Goal: Information Seeking & Learning: Stay updated

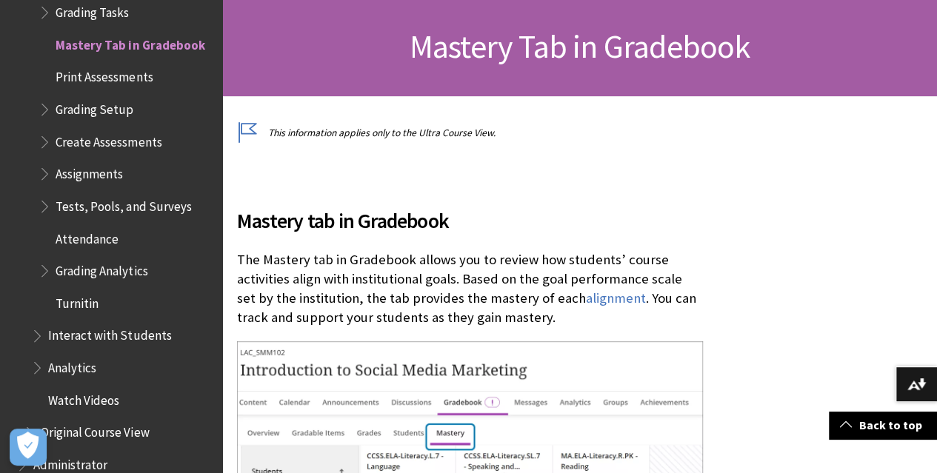
scroll to position [222, 0]
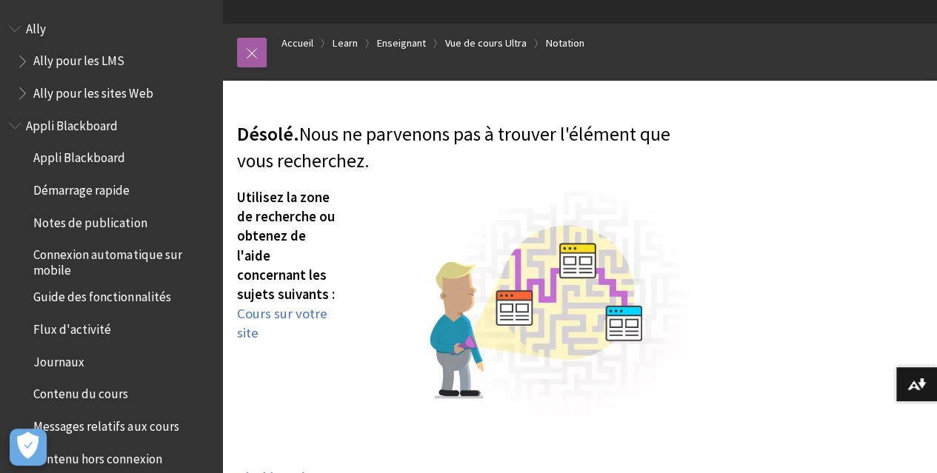
scroll to position [74, 0]
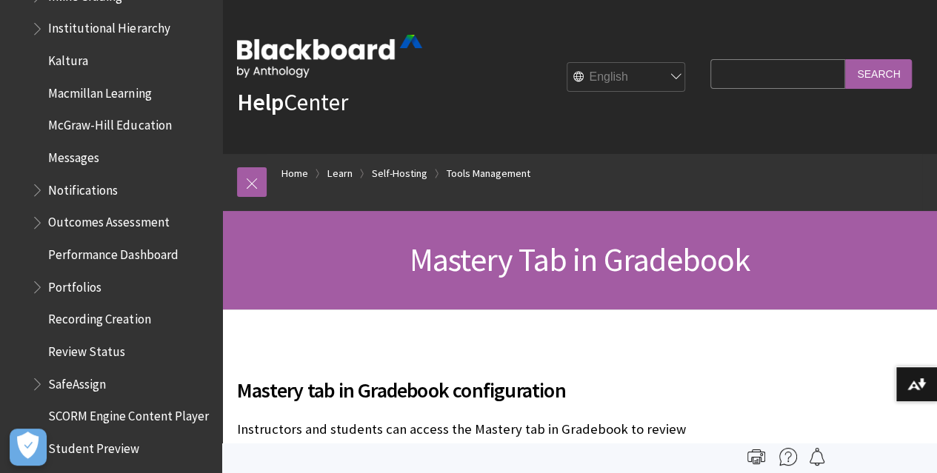
scroll to position [3070, 0]
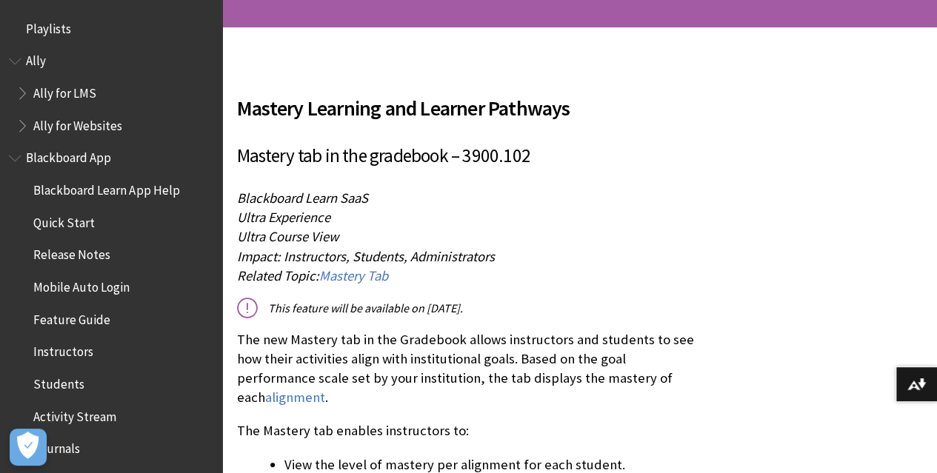
scroll to position [444, 0]
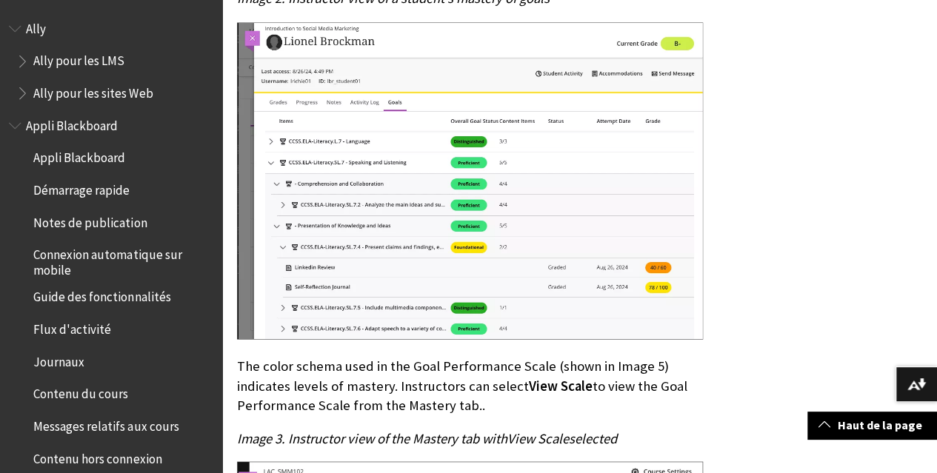
scroll to position [1185, 0]
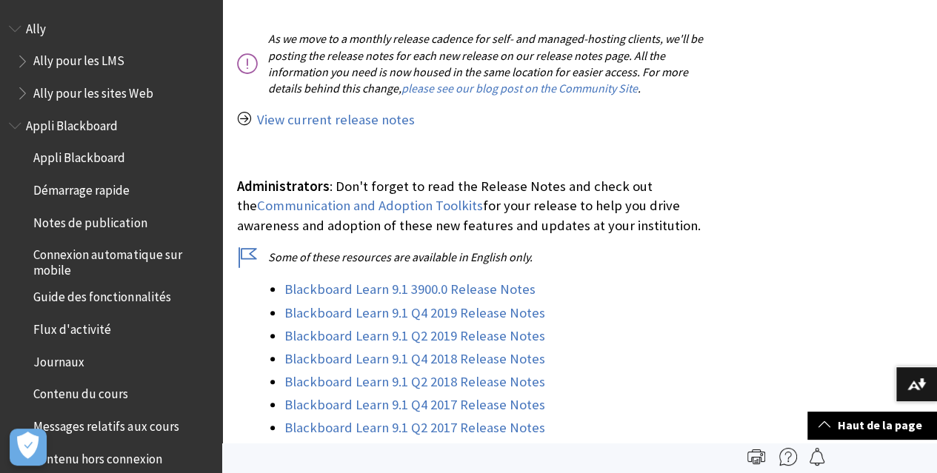
scroll to position [222, 0]
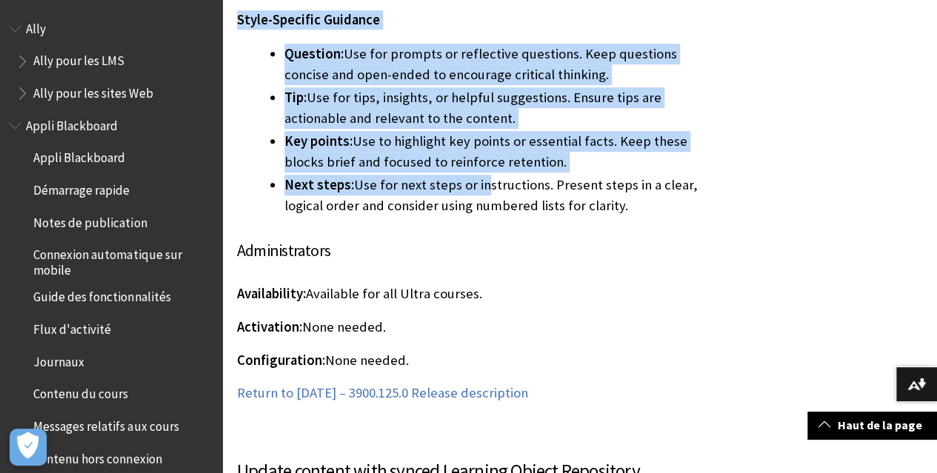
scroll to position [3185, 0]
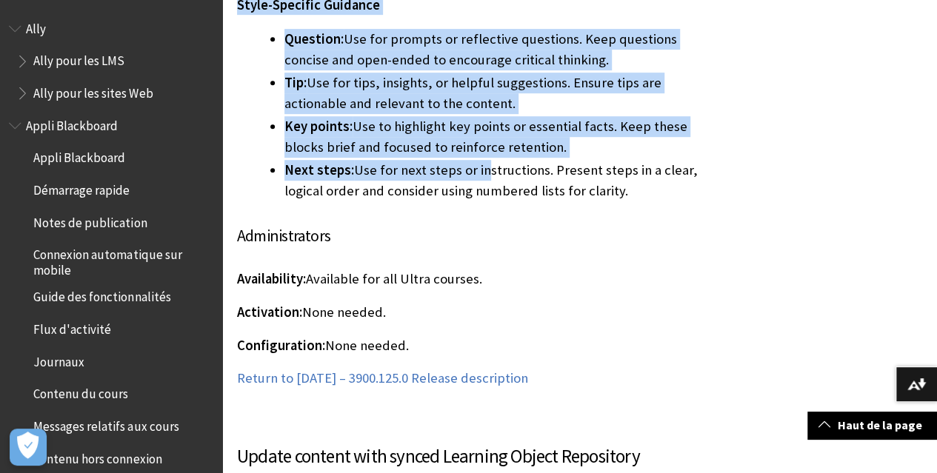
drag, startPoint x: 240, startPoint y: 41, endPoint x: 674, endPoint y: 229, distance: 473.1
copy div "Best practices for using Block Styling Use Styling Purposefully Apply block sty…"
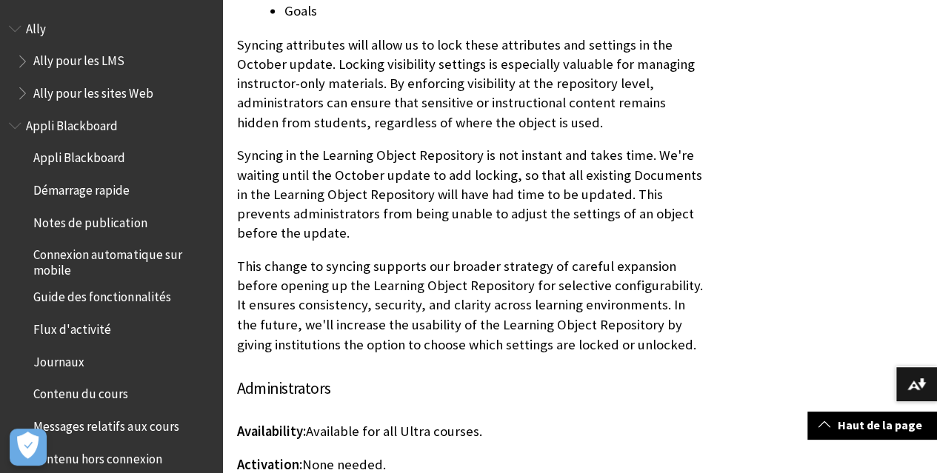
scroll to position [3926, 0]
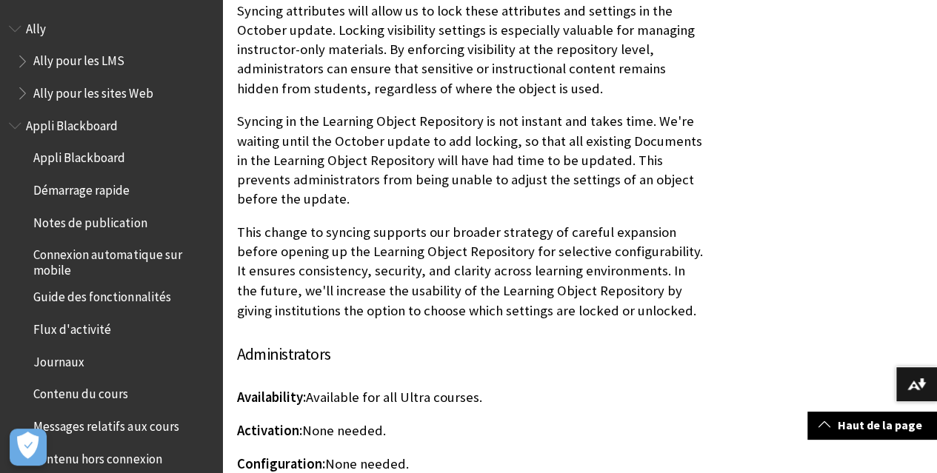
drag, startPoint x: 237, startPoint y: 119, endPoint x: 682, endPoint y: 324, distance: 489.8
click at [682, 324] on div "Update content with synced Learning Object Repository attributes and settings –…" at bounding box center [470, 104] width 466 height 804
copy div "We introduced an update that syncs more attributes and settings in Learning Obj…"
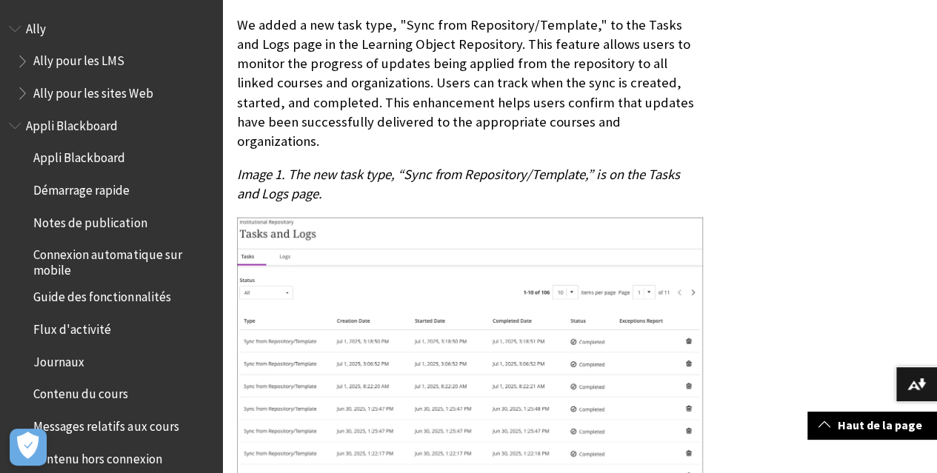
scroll to position [24519, 0]
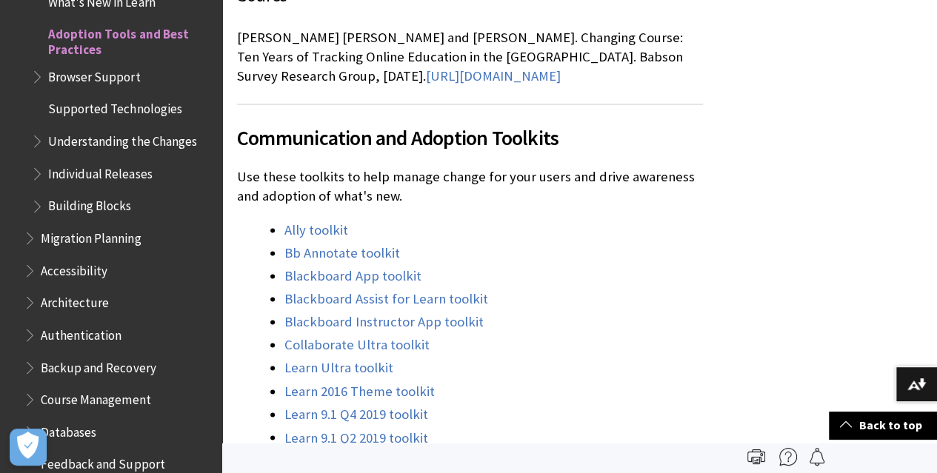
scroll to position [3778, 0]
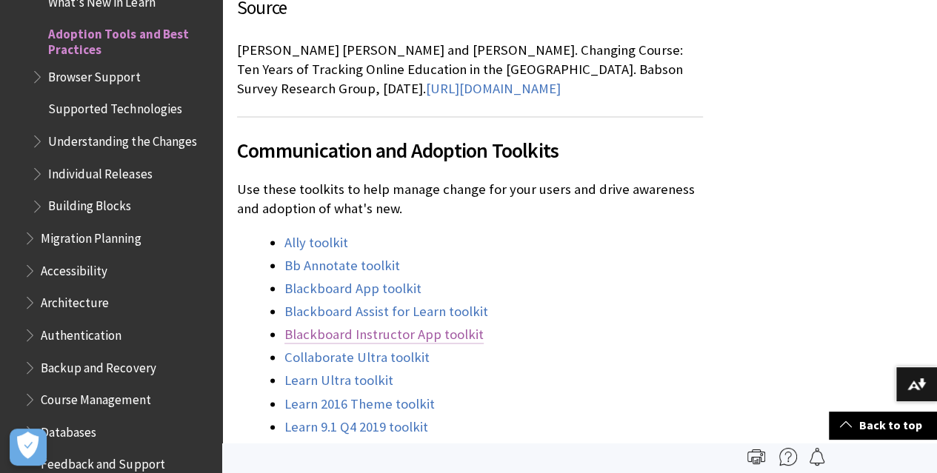
click at [313, 326] on link "Blackboard Instructor App toolkit" at bounding box center [383, 335] width 199 height 18
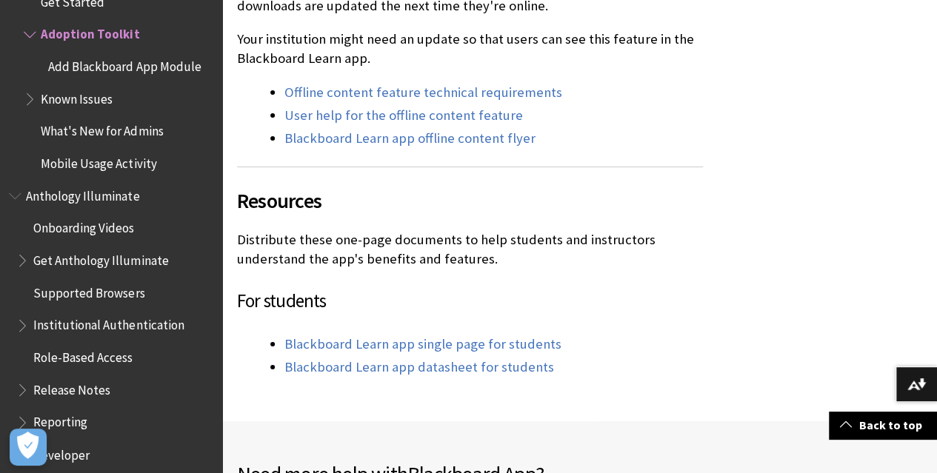
scroll to position [2889, 0]
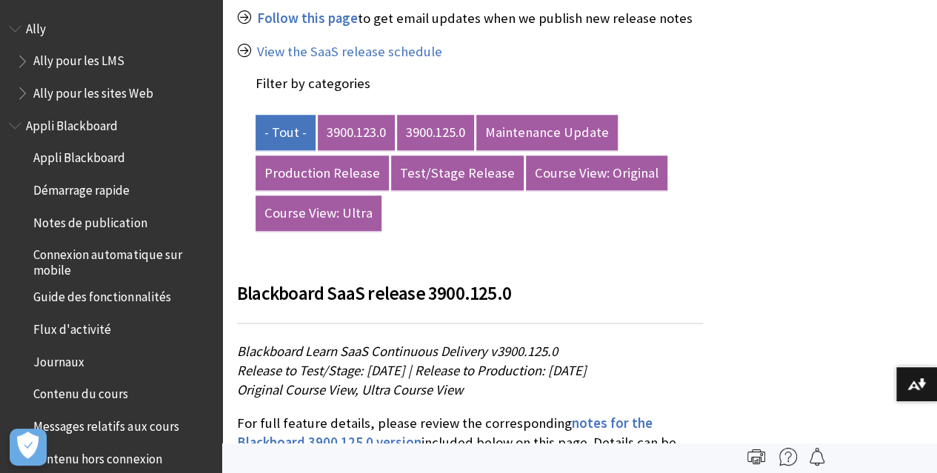
scroll to position [1037, 0]
